Goal: Find specific page/section: Find specific page/section

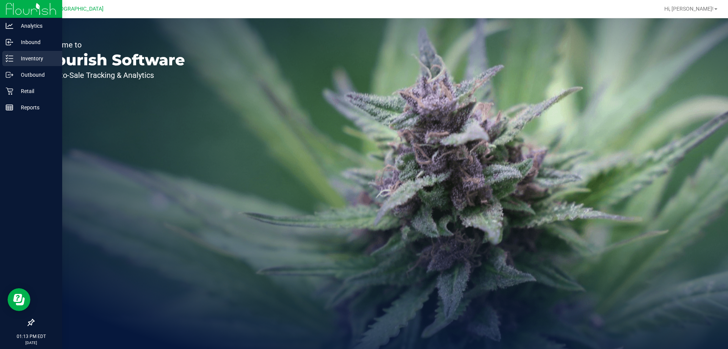
click at [39, 59] on p "Inventory" at bounding box center [36, 58] width 46 height 9
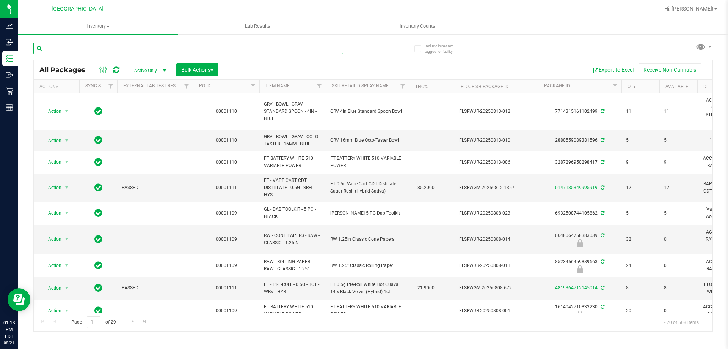
click at [98, 43] on input "text" at bounding box center [188, 47] width 310 height 11
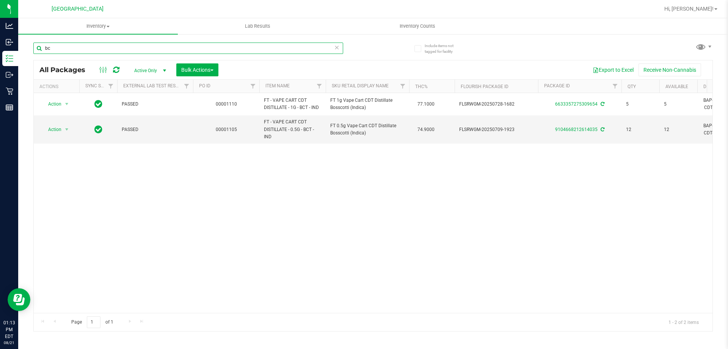
type input "b"
